Goal: Complete application form

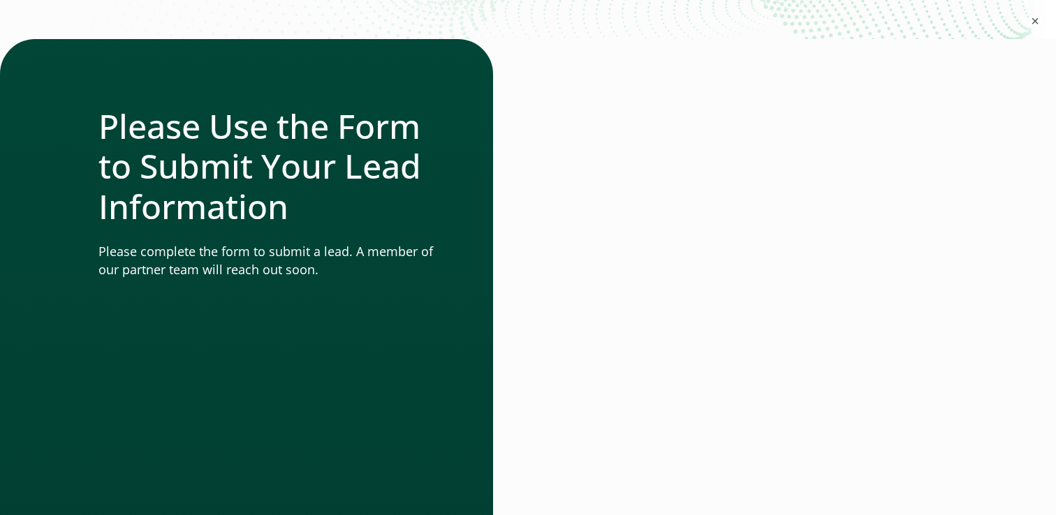
scroll to position [256, 0]
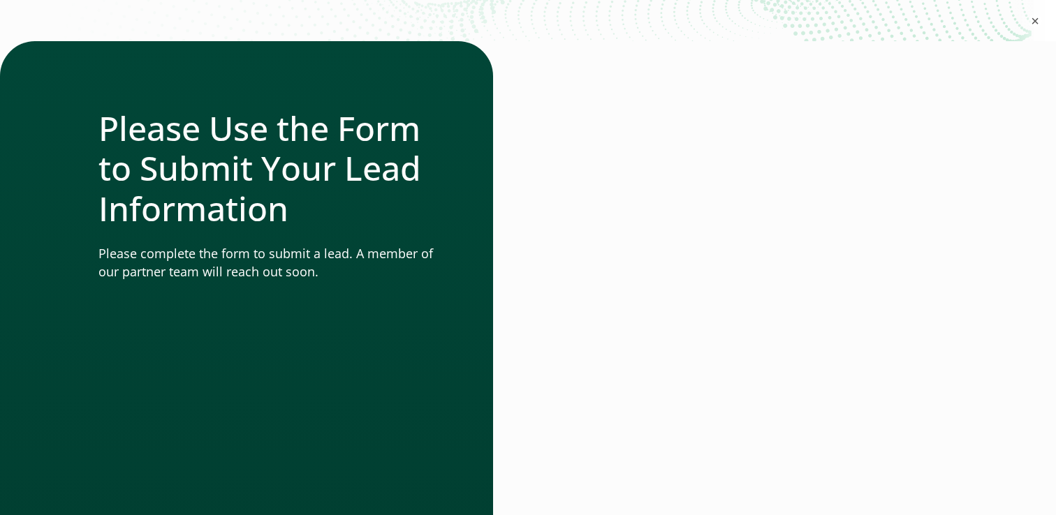
click at [957, 305] on div at bounding box center [742, 432] width 429 height 783
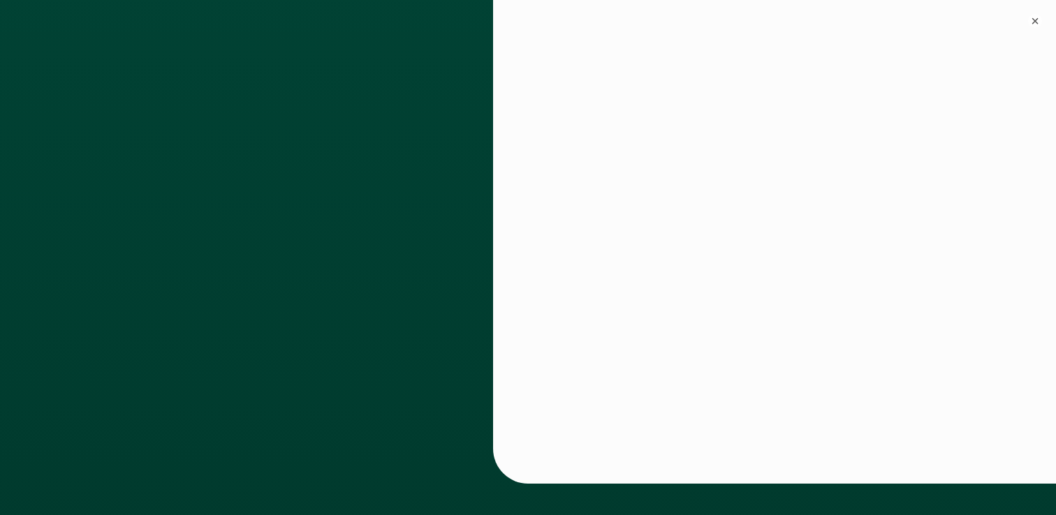
scroll to position [598, 0]
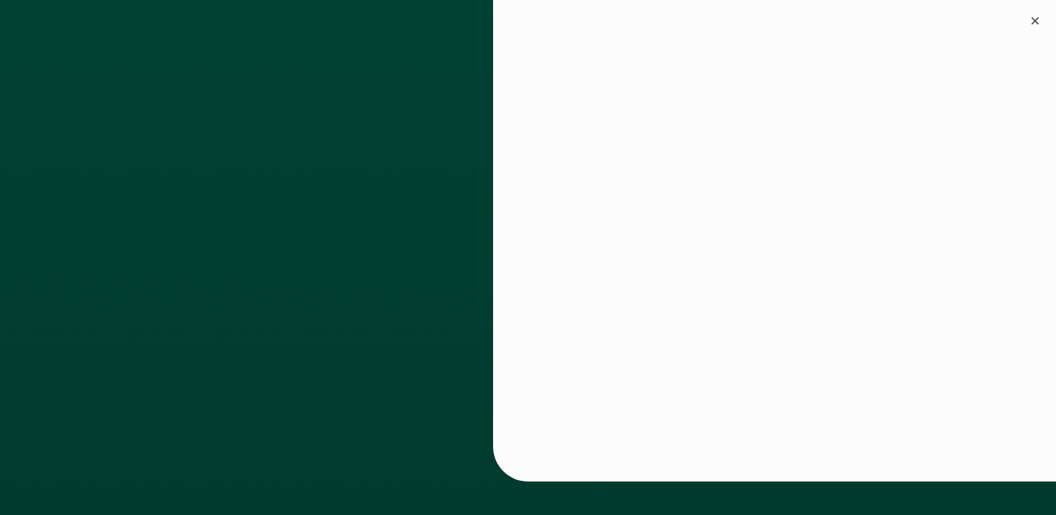
click at [1034, 20] on button "×" at bounding box center [1034, 21] width 17 height 17
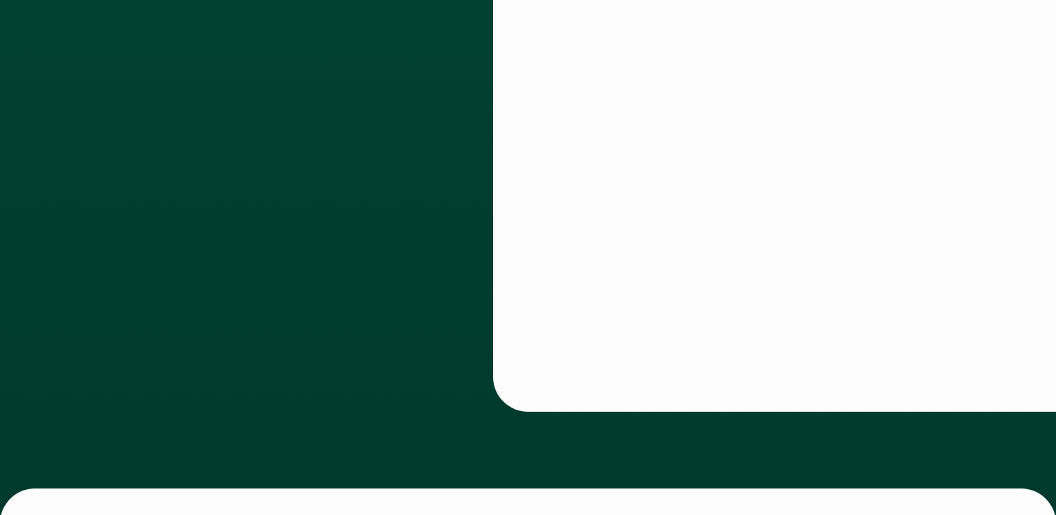
scroll to position [626, 0]
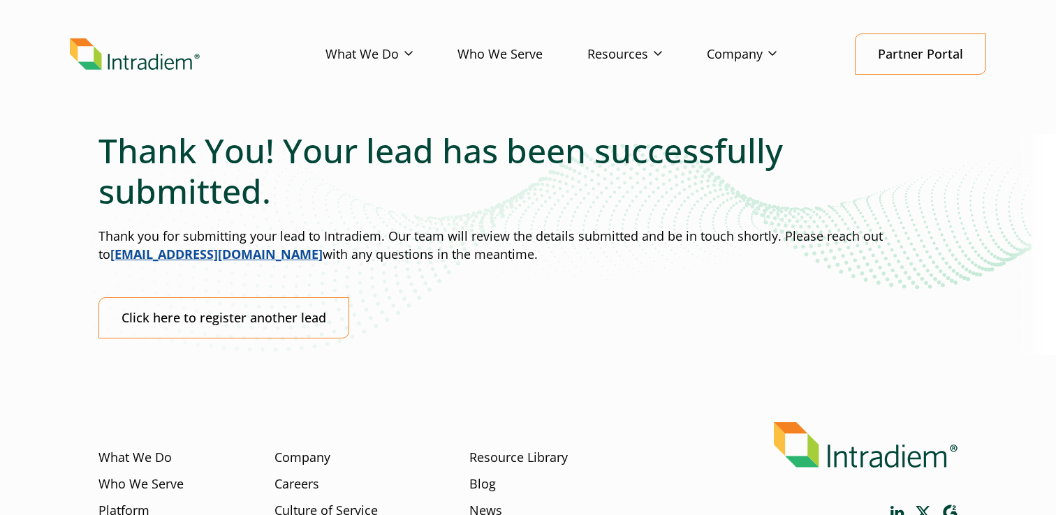
click at [154, 62] on img "Link to homepage of Intradiem" at bounding box center [135, 54] width 130 height 32
